Goal: Book appointment/travel/reservation

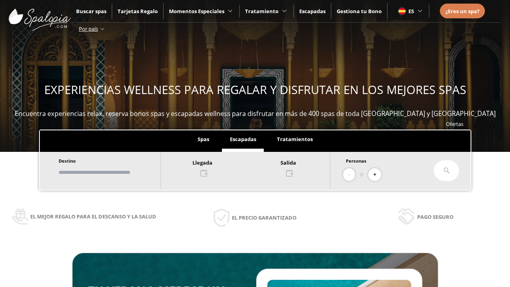
click at [113, 172] on input "text" at bounding box center [105, 172] width 99 height 14
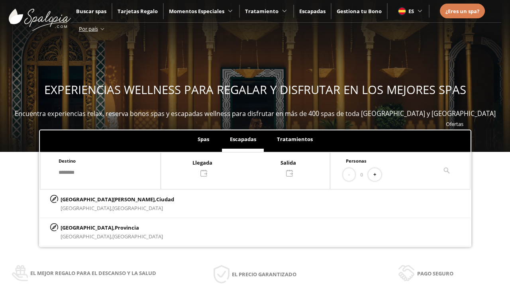
click at [254, 167] on div at bounding box center [245, 167] width 169 height 19
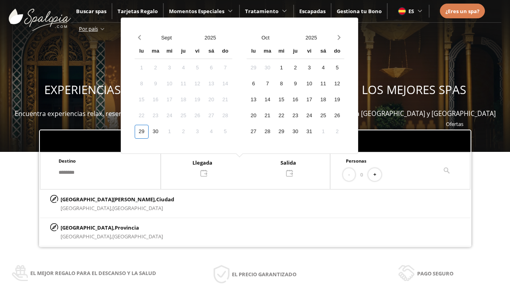
click at [176, 131] on div "1" at bounding box center [169, 132] width 14 height 14
click at [190, 131] on div "2" at bounding box center [183, 132] width 14 height 14
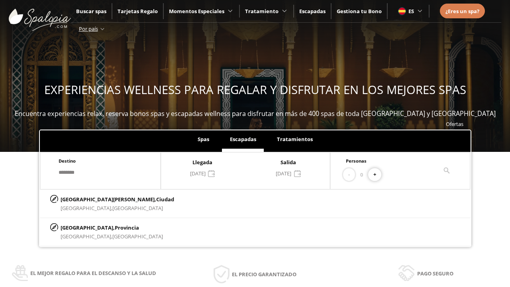
click at [378, 174] on button "+" at bounding box center [374, 174] width 13 height 13
click at [100, 199] on p "[GEOGRAPHIC_DATA][PERSON_NAME], [GEOGRAPHIC_DATA]" at bounding box center [118, 199] width 114 height 9
type input "**********"
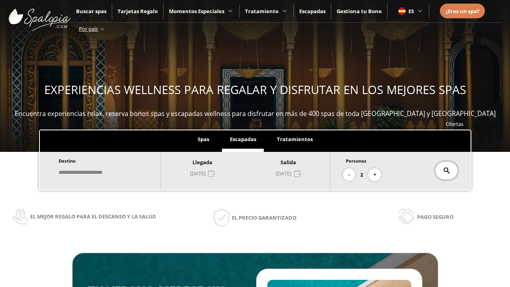
click at [446, 170] on icon at bounding box center [446, 170] width 6 height 6
